Goal: Navigation & Orientation: Find specific page/section

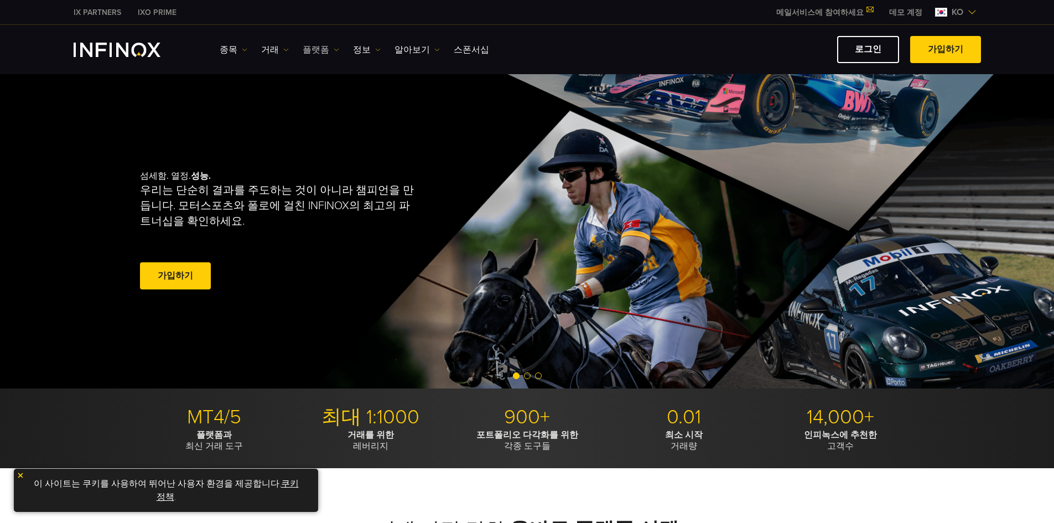
click at [317, 50] on link "플랫폼" at bounding box center [321, 49] width 37 height 13
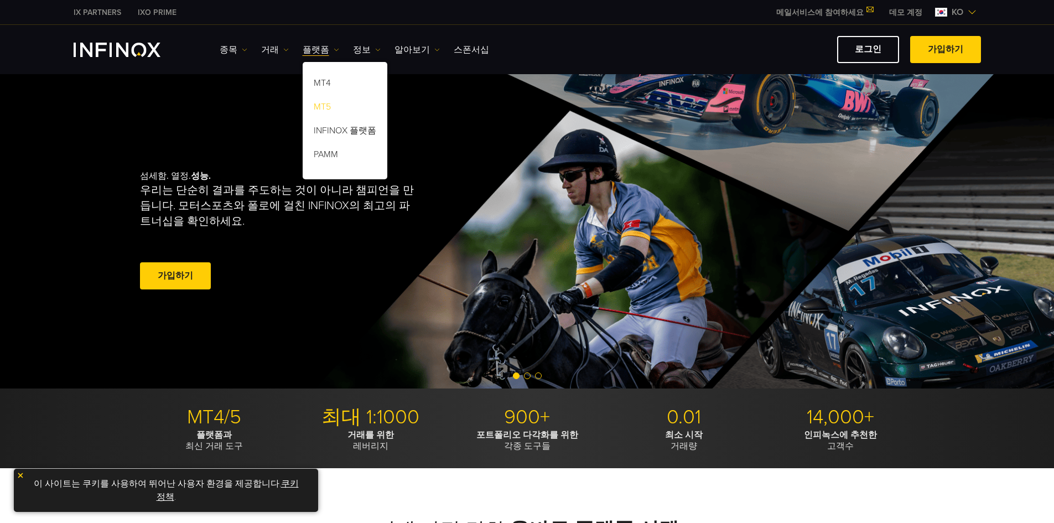
click at [323, 107] on link "MT5" at bounding box center [345, 109] width 85 height 24
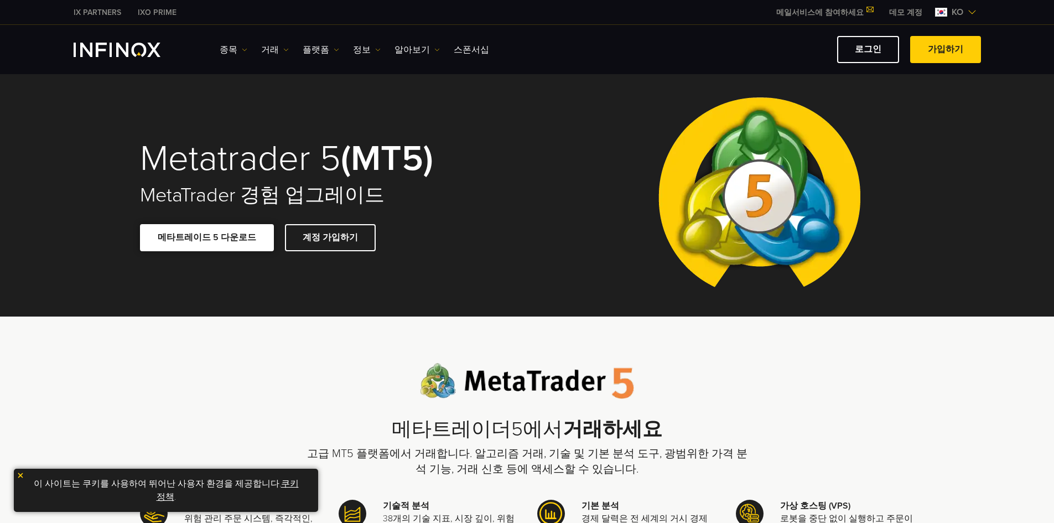
click at [205, 236] on link "메타트레이드 5 다운로드" at bounding box center [207, 237] width 134 height 27
click at [879, 49] on link "로그인" at bounding box center [868, 49] width 62 height 27
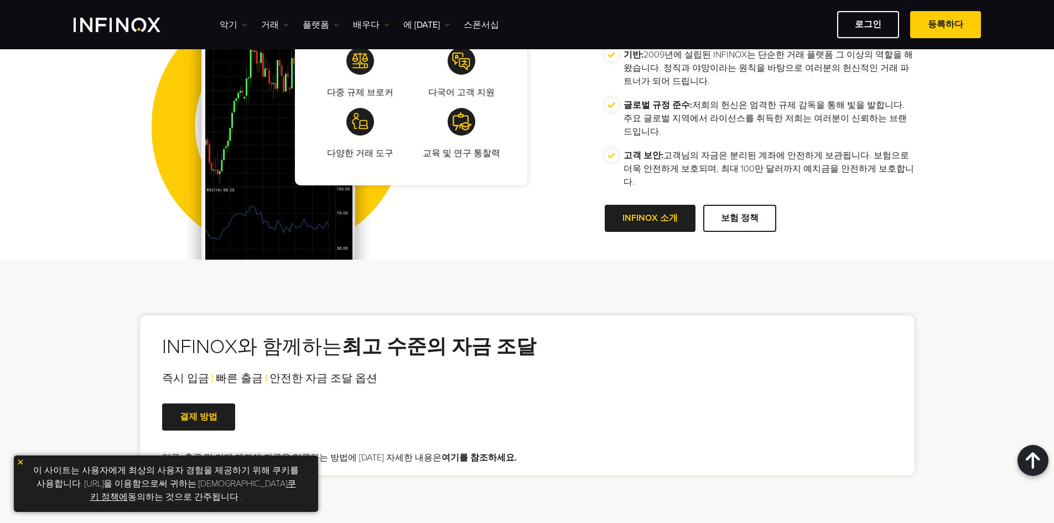
scroll to position [1843, 0]
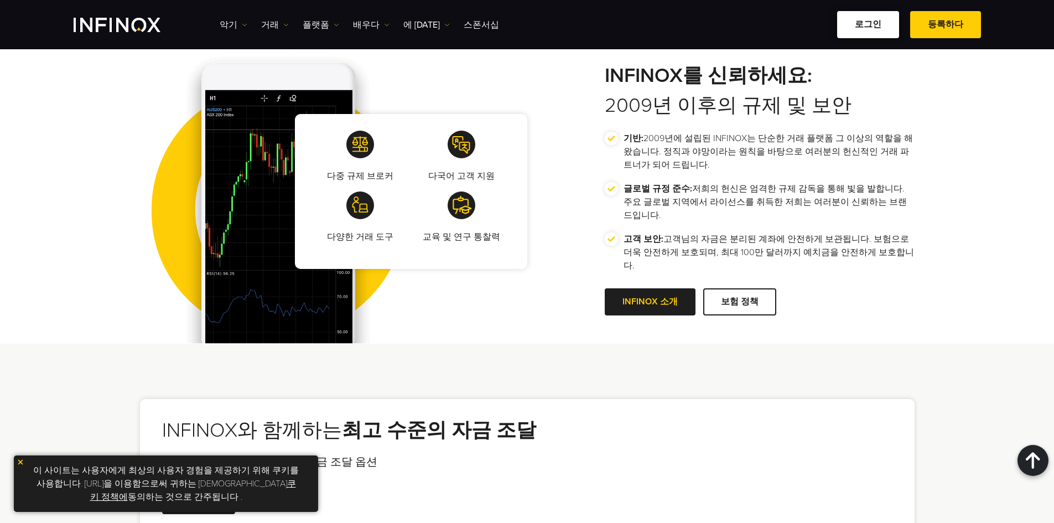
click at [882, 20] on font "로그인" at bounding box center [868, 24] width 27 height 11
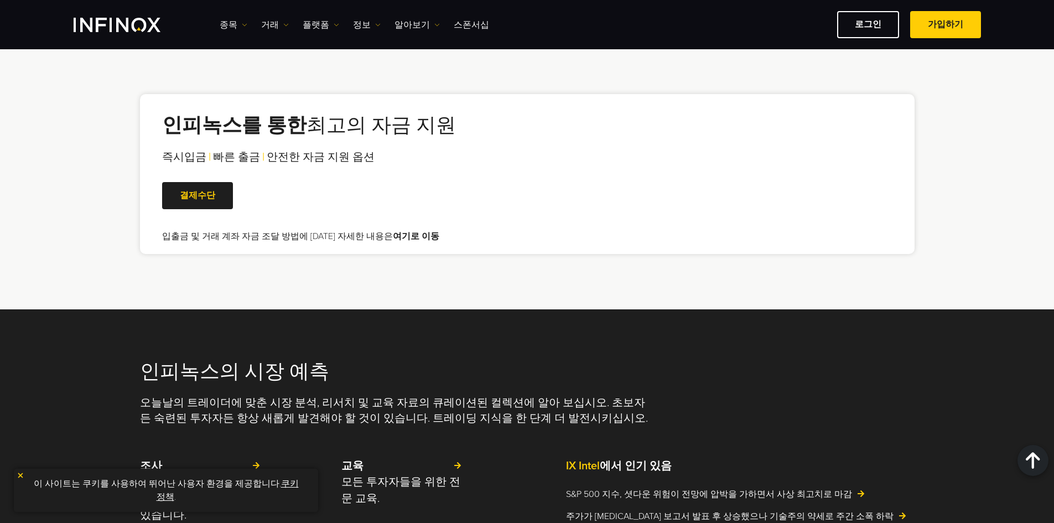
scroll to position [2177, 0]
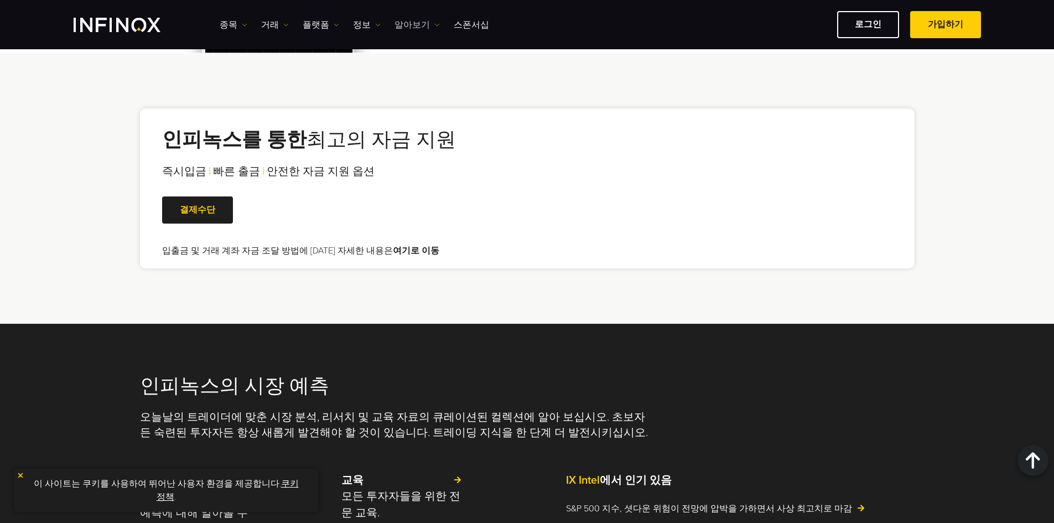
click at [418, 23] on link "알아보기" at bounding box center [417, 24] width 45 height 13
click at [365, 23] on link "정보" at bounding box center [367, 24] width 28 height 13
click at [317, 23] on link "플랫폼" at bounding box center [321, 24] width 37 height 13
click at [272, 23] on link "거래" at bounding box center [275, 24] width 28 height 13
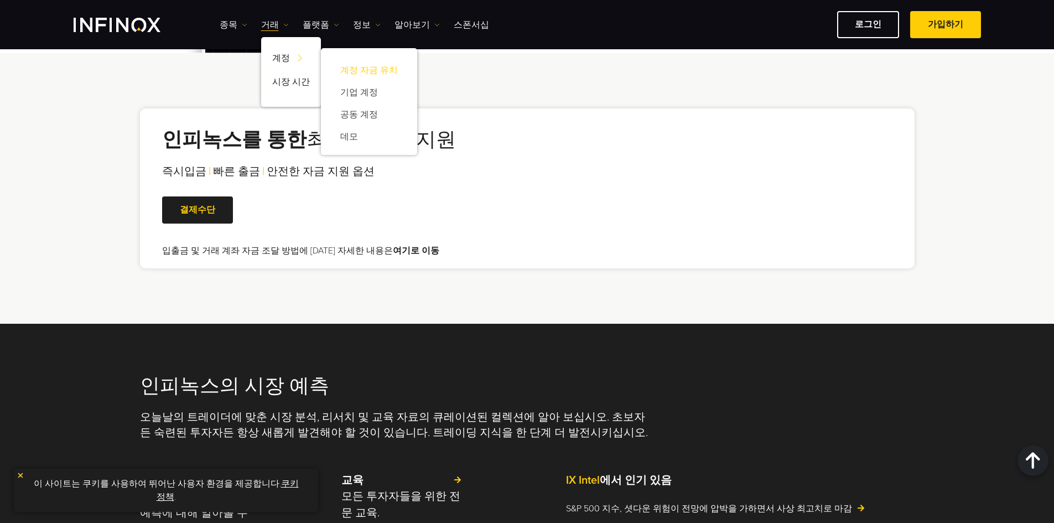
click at [363, 71] on link "계정 자금 유치" at bounding box center [369, 70] width 74 height 22
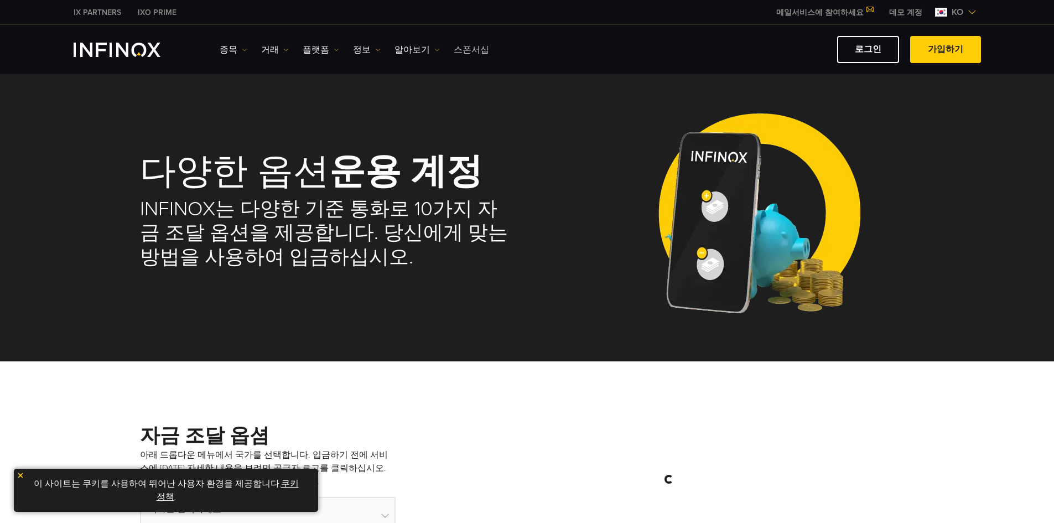
click at [461, 48] on link "스폰서십" at bounding box center [471, 49] width 35 height 13
click at [462, 48] on link "스폰서십" at bounding box center [471, 49] width 35 height 13
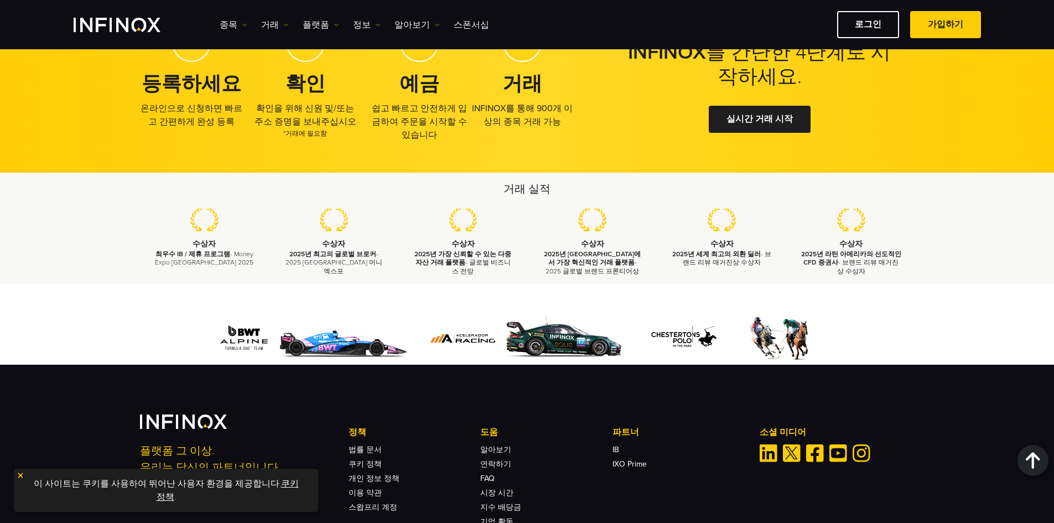
scroll to position [1660, 0]
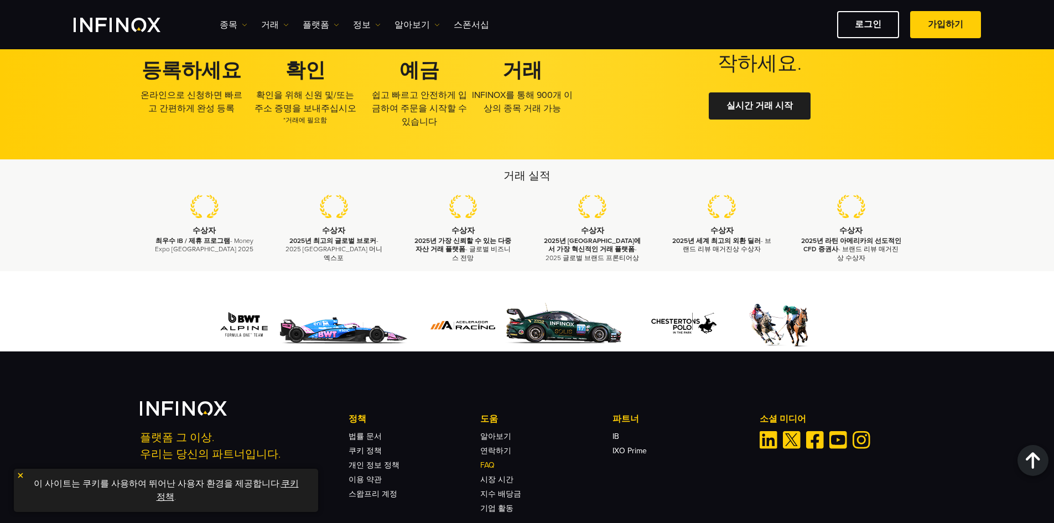
click at [490, 468] on link "FAQ" at bounding box center [487, 464] width 14 height 9
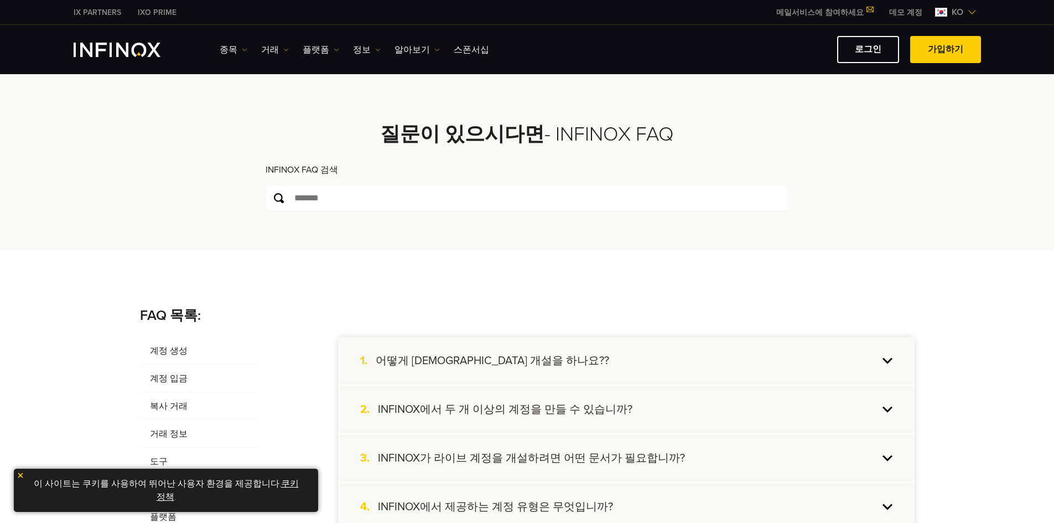
click at [125, 52] on img "INFINOX Logo" at bounding box center [117, 50] width 87 height 14
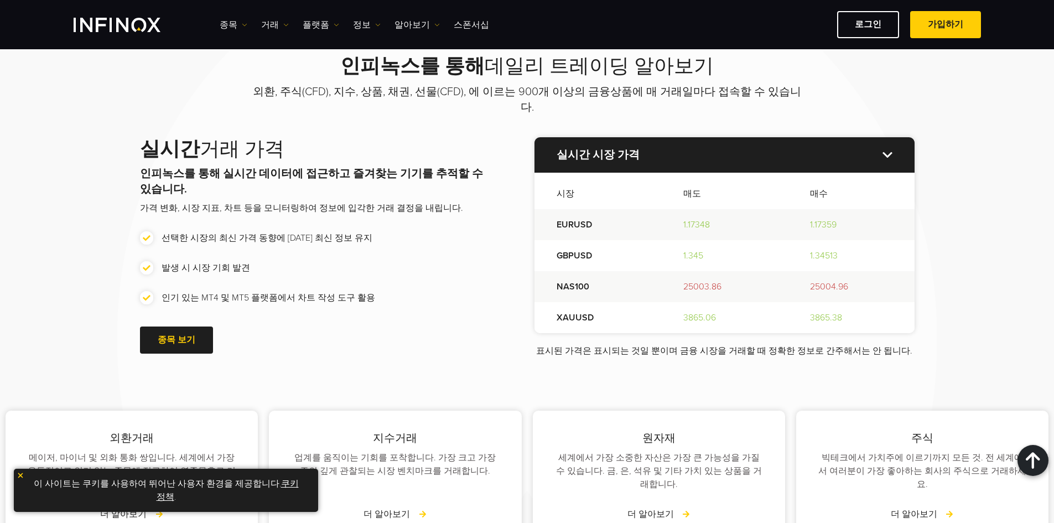
scroll to position [1291, 0]
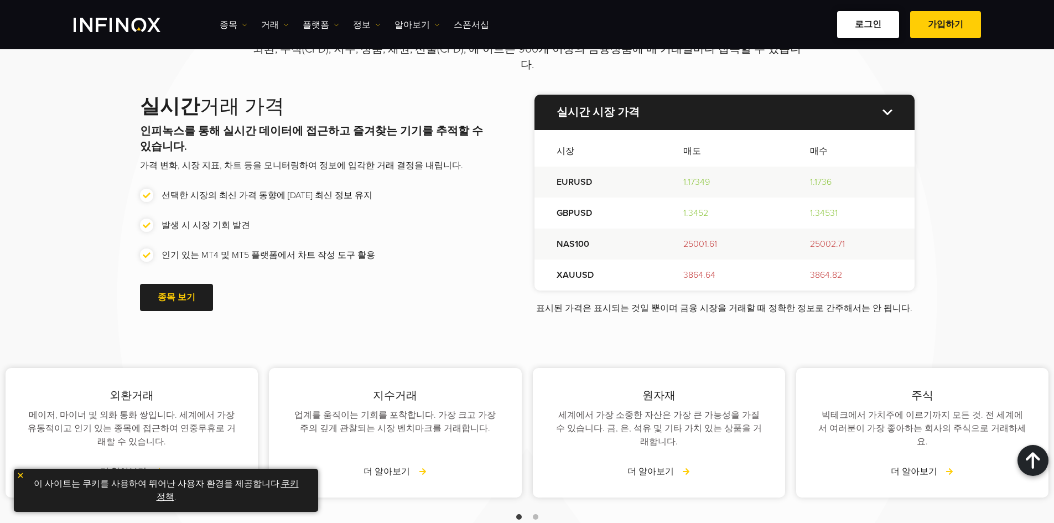
click at [882, 23] on link "로그인" at bounding box center [868, 24] width 62 height 27
